Goal: Manage account settings

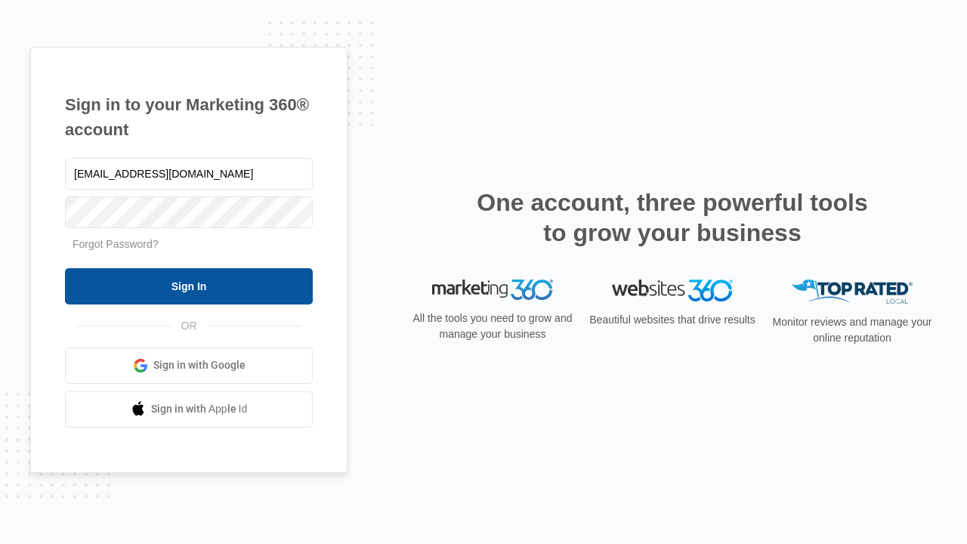
click at [189, 286] on input "Sign In" at bounding box center [189, 286] width 248 height 36
